Goal: Transaction & Acquisition: Purchase product/service

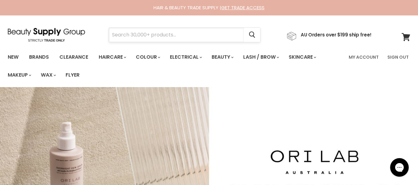
click at [185, 36] on input "Search" at bounding box center [176, 35] width 135 height 14
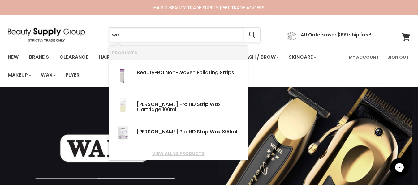
type input "w"
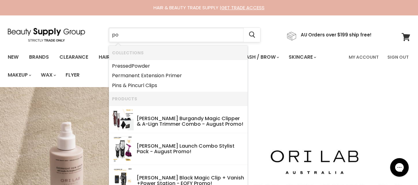
type input "pop"
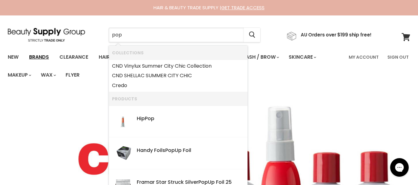
drag, startPoint x: 163, startPoint y: 32, endPoint x: 49, endPoint y: 61, distance: 117.1
click at [49, 61] on div "Menu pop Cancel" at bounding box center [209, 49] width 418 height 69
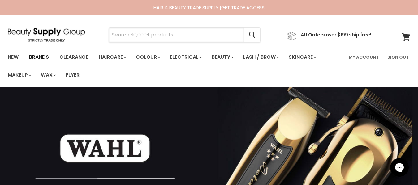
type input "p"
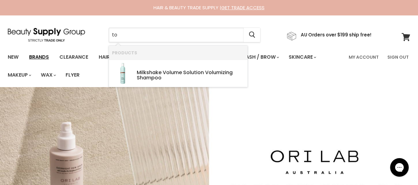
type input "t"
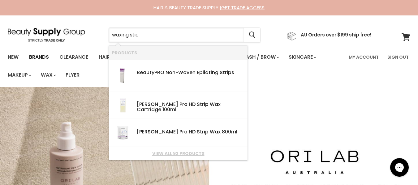
type input "waxing stick"
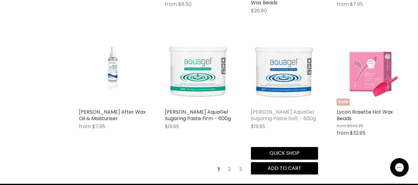
scroll to position [773, 0]
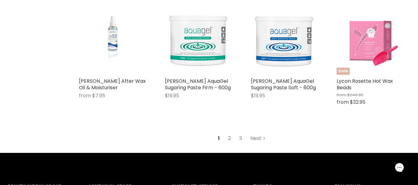
click at [228, 133] on link "2" at bounding box center [229, 138] width 10 height 11
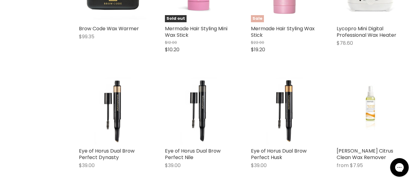
scroll to position [796, 0]
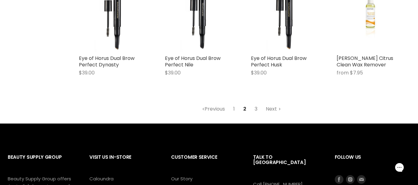
click at [257, 104] on link "3" at bounding box center [256, 109] width 10 height 11
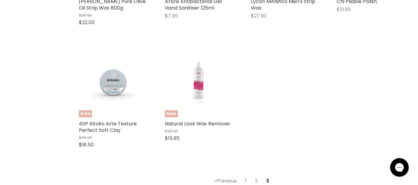
scroll to position [456, 0]
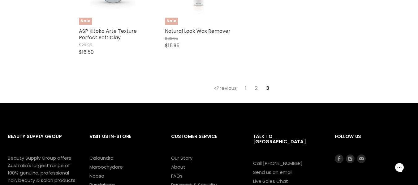
click at [257, 89] on link "2" at bounding box center [256, 88] width 10 height 11
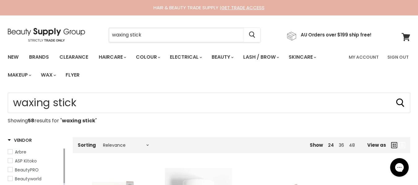
drag, startPoint x: 170, startPoint y: 33, endPoint x: 66, endPoint y: 33, distance: 103.6
click at [66, 33] on div "waxing stick Cancel AU Orders over $199 ship free!" at bounding box center [190, 35] width 364 height 14
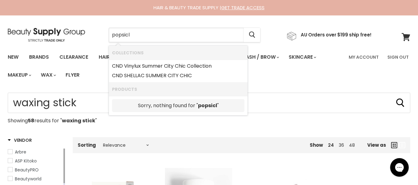
type input "popsicle"
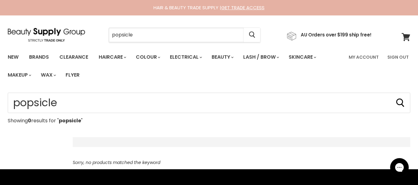
drag, startPoint x: 152, startPoint y: 30, endPoint x: 100, endPoint y: 36, distance: 52.3
click at [100, 36] on div "popsicle Cancel" at bounding box center [184, 35] width 183 height 14
click at [363, 53] on link "My Account" at bounding box center [363, 57] width 37 height 13
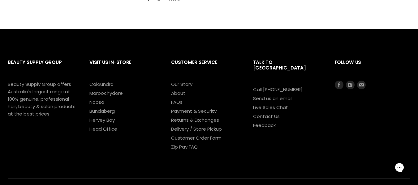
scroll to position [309, 0]
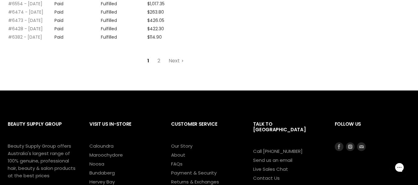
click at [28, 32] on link "#6428 - 11 Dec, 2024" at bounding box center [25, 29] width 35 height 6
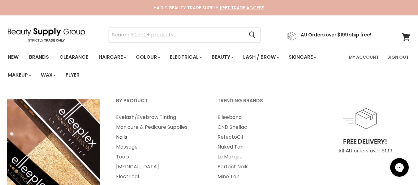
scroll to position [31, 0]
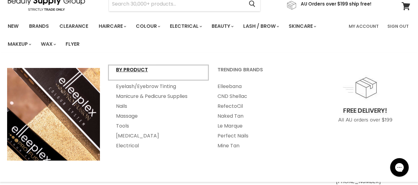
click at [129, 67] on link "By Product" at bounding box center [158, 72] width 100 height 15
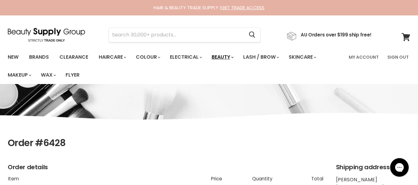
click at [235, 58] on link "Beauty" at bounding box center [222, 57] width 30 height 13
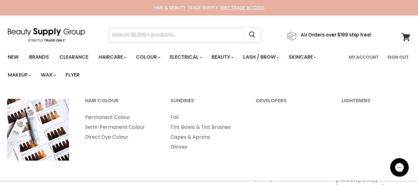
click at [173, 36] on input "Search" at bounding box center [176, 35] width 135 height 14
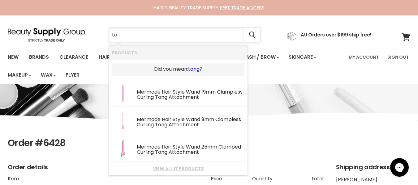
type input "t"
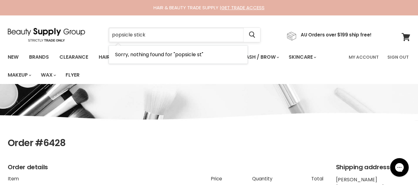
type input "popsicle sticks"
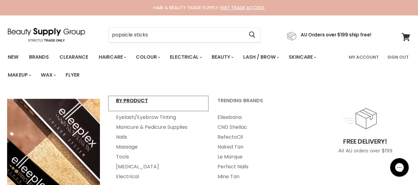
click at [133, 100] on link "By Product" at bounding box center [158, 103] width 100 height 15
click at [123, 158] on link "Tools" at bounding box center [158, 157] width 100 height 10
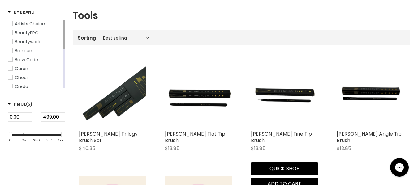
scroll to position [31, 0]
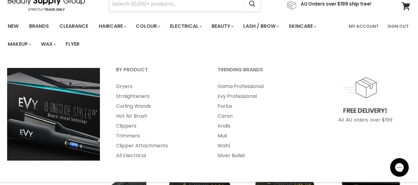
click at [178, 6] on input "Search" at bounding box center [176, 4] width 135 height 14
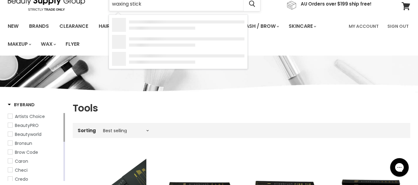
type input "waxing sticks"
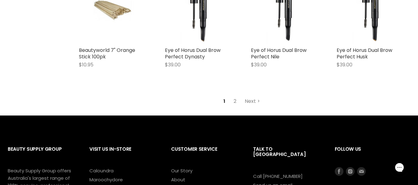
scroll to position [773, 0]
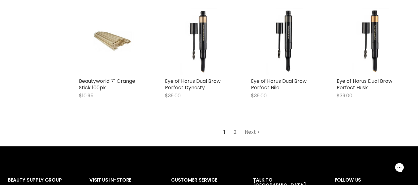
click at [233, 127] on link "2" at bounding box center [235, 132] width 10 height 11
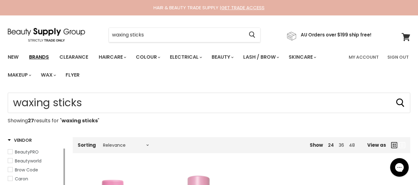
click at [40, 58] on link "Brands" at bounding box center [38, 57] width 29 height 13
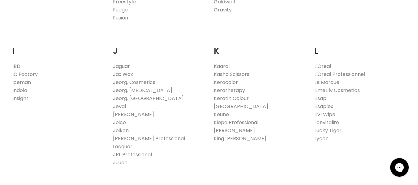
scroll to position [587, 0]
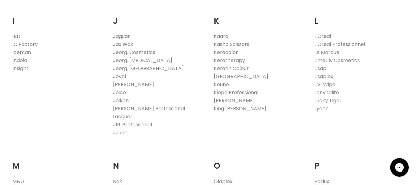
click at [323, 108] on link "Lycon" at bounding box center [321, 108] width 14 height 7
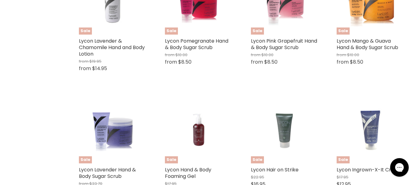
scroll to position [1576, 0]
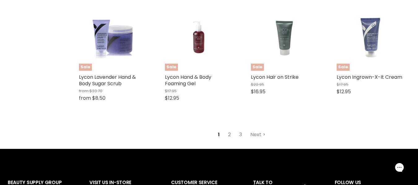
click at [229, 140] on link "2" at bounding box center [229, 134] width 10 height 11
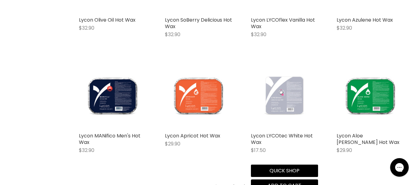
scroll to position [1566, 0]
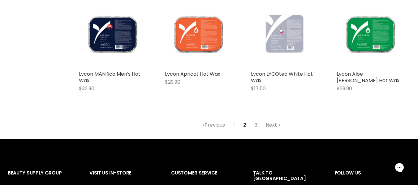
click at [259, 120] on link "3" at bounding box center [256, 125] width 10 height 11
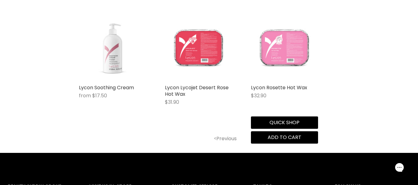
scroll to position [391, 0]
